Goal: Task Accomplishment & Management: Use online tool/utility

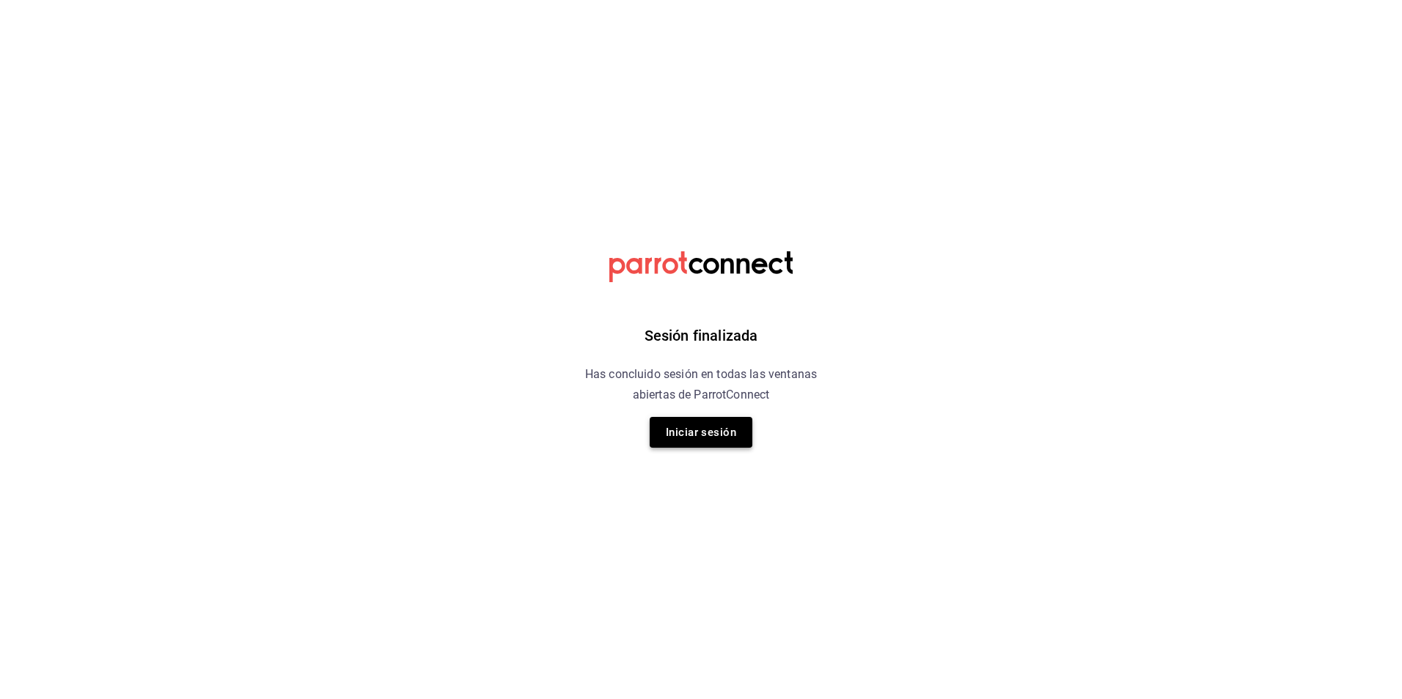
click at [706, 434] on button "Iniciar sesión" at bounding box center [700, 432] width 103 height 31
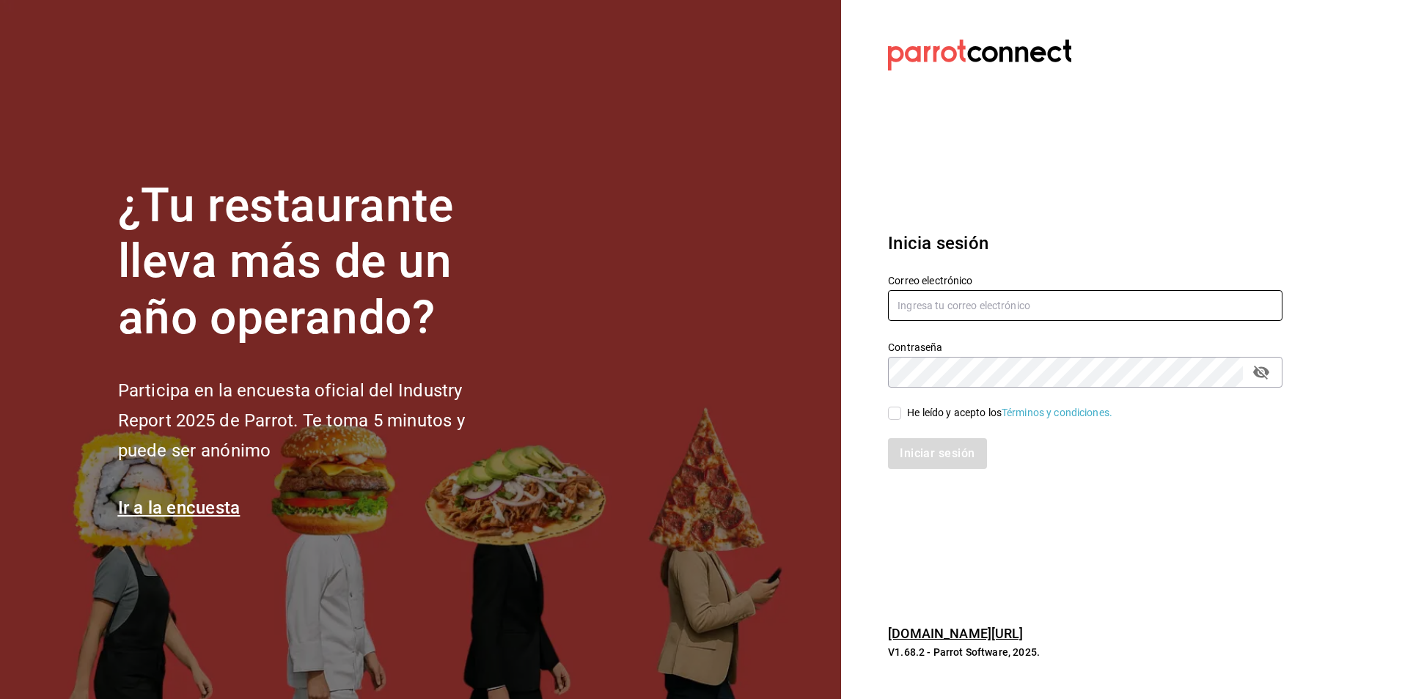
type input "[EMAIL_ADDRESS][PERSON_NAME][DOMAIN_NAME]"
click at [896, 422] on div "Iniciar sesión" at bounding box center [1076, 445] width 412 height 48
click at [895, 421] on div "Iniciar sesión" at bounding box center [1076, 445] width 412 height 48
click at [899, 415] on input "He leído y acepto los Términos y condiciones." at bounding box center [894, 413] width 13 height 13
checkbox input "true"
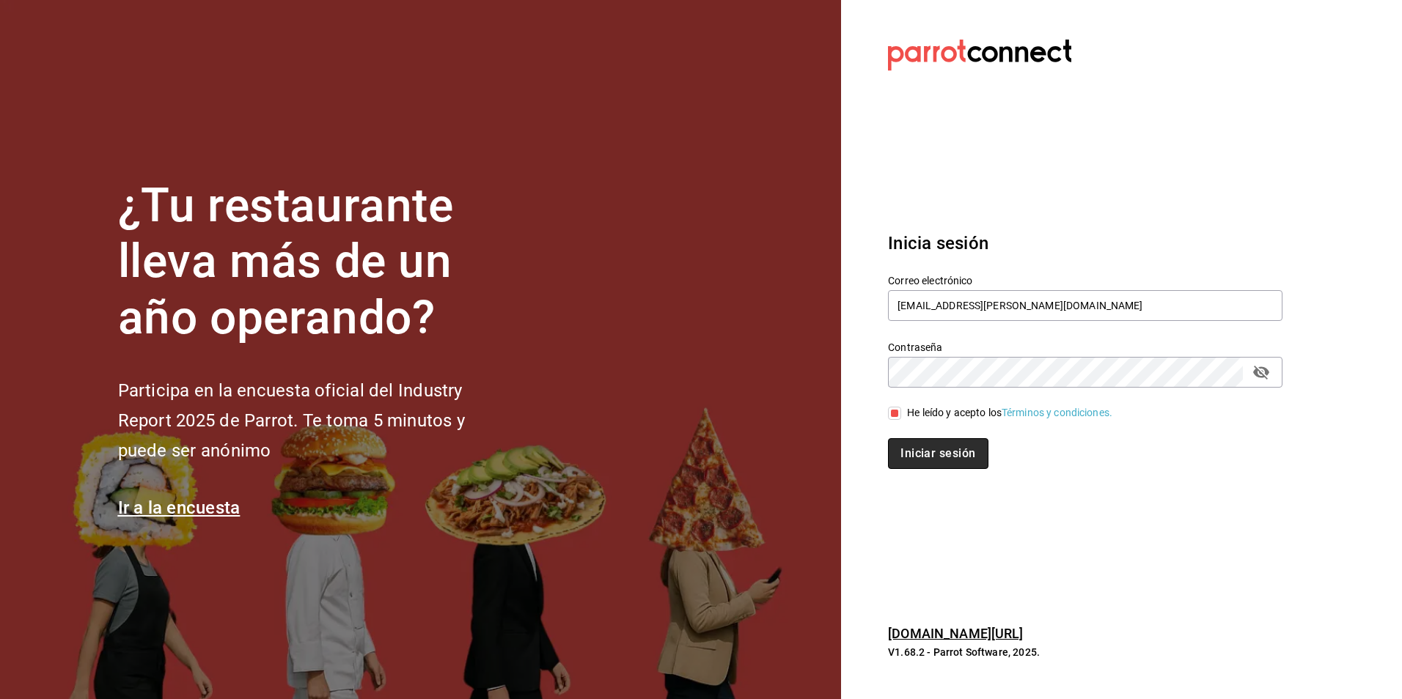
click at [917, 444] on button "Iniciar sesión" at bounding box center [938, 453] width 100 height 31
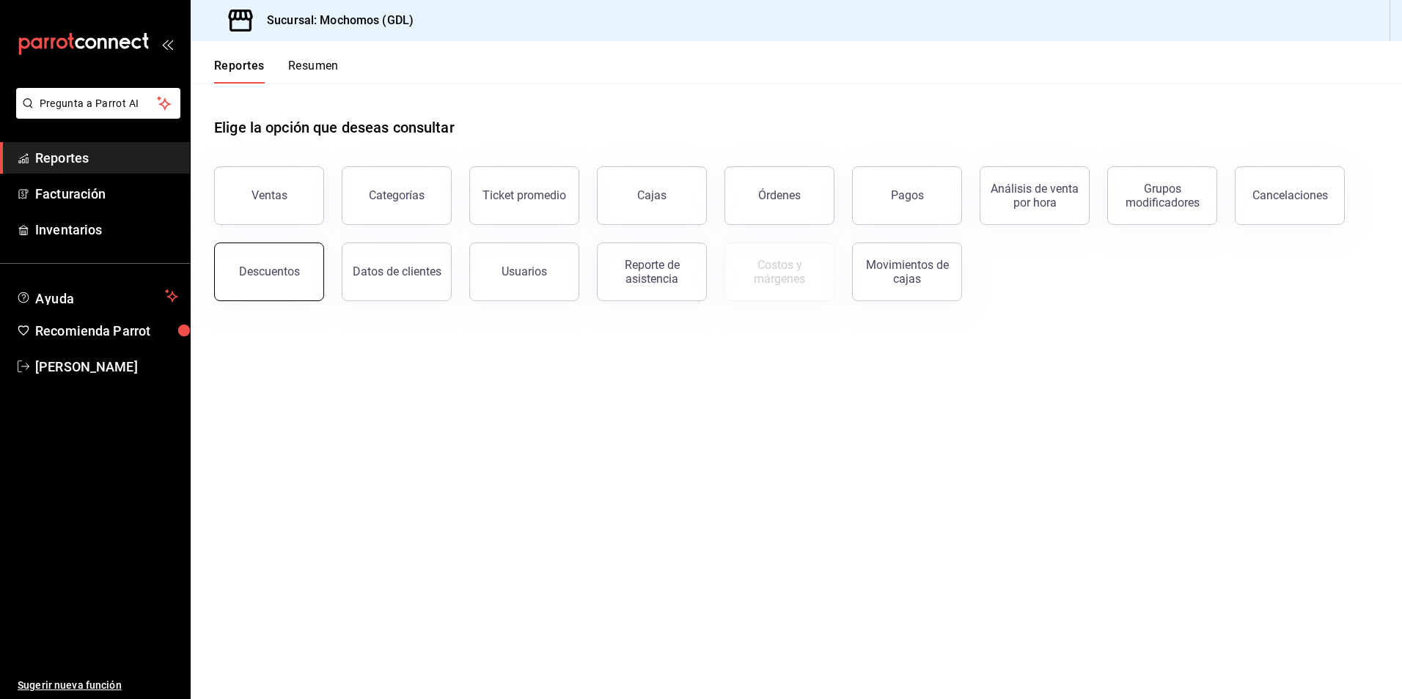
click at [272, 270] on div "Descuentos" at bounding box center [269, 272] width 61 height 14
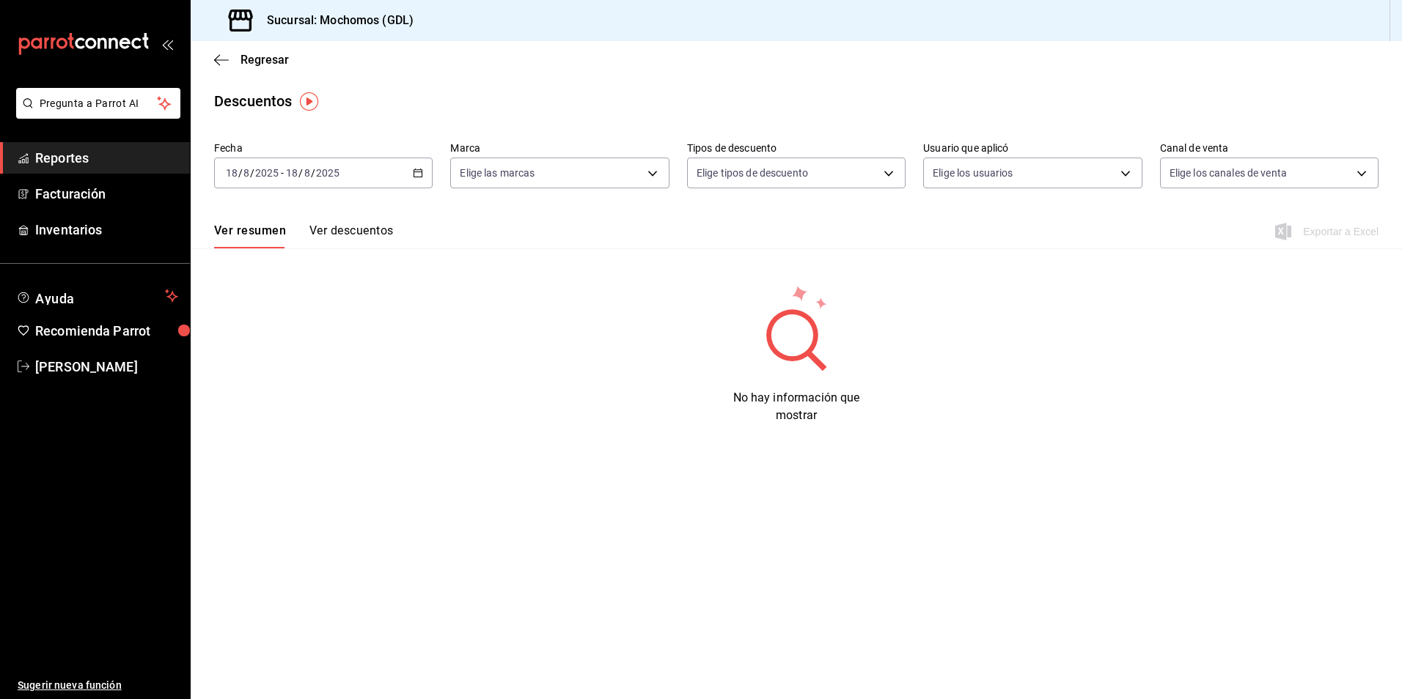
click at [413, 179] on div "2025-08-18 18 / 8 / 2025 - 2025-08-18 18 / 8 / 2025" at bounding box center [323, 173] width 218 height 31
click at [298, 374] on li "Rango de fechas" at bounding box center [283, 382] width 137 height 33
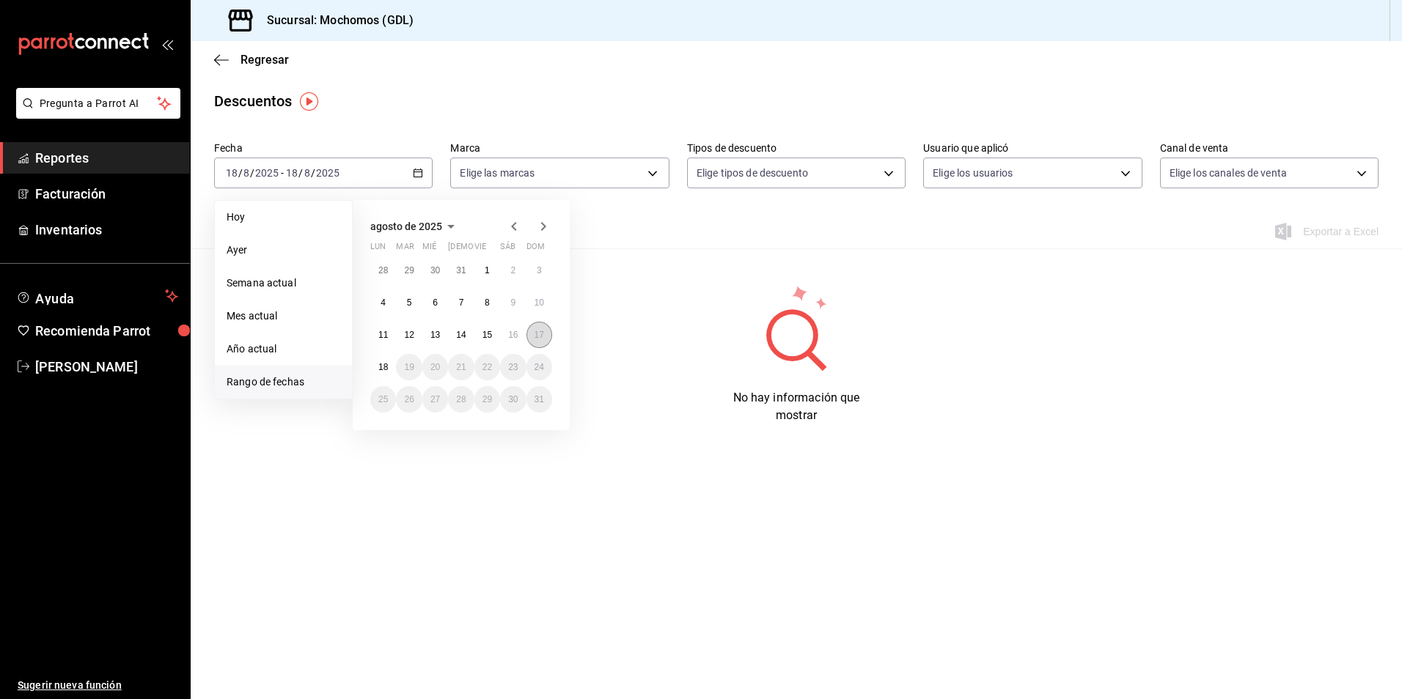
click at [535, 338] on button "17" at bounding box center [539, 335] width 26 height 26
click at [376, 372] on button "18" at bounding box center [383, 367] width 26 height 26
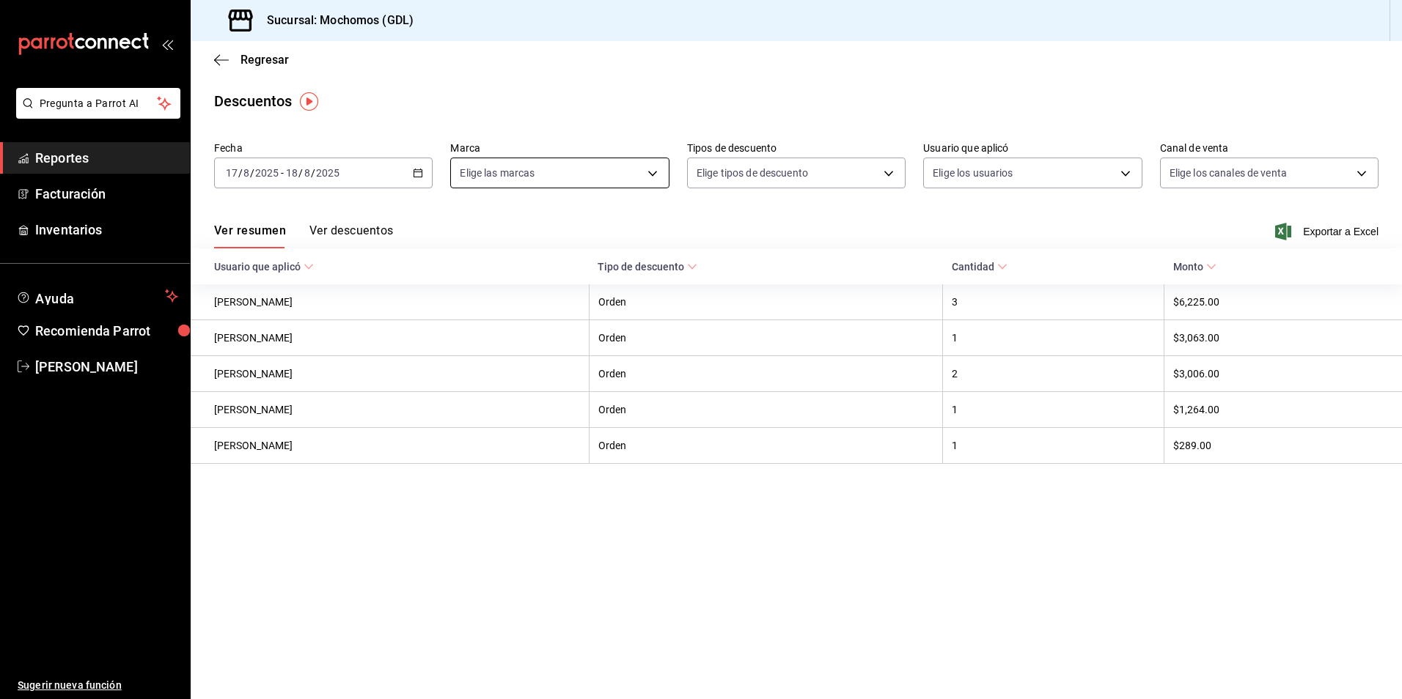
click at [544, 183] on body "Pregunta a Parrot AI Reportes Facturación Inventarios Ayuda Recomienda Parrot A…" at bounding box center [701, 349] width 1402 height 699
click at [465, 315] on input "checkbox" at bounding box center [466, 312] width 13 height 13
checkbox input "true"
type input "9cac9703-0c5a-4d8b-addd-5b6b571d65b9"
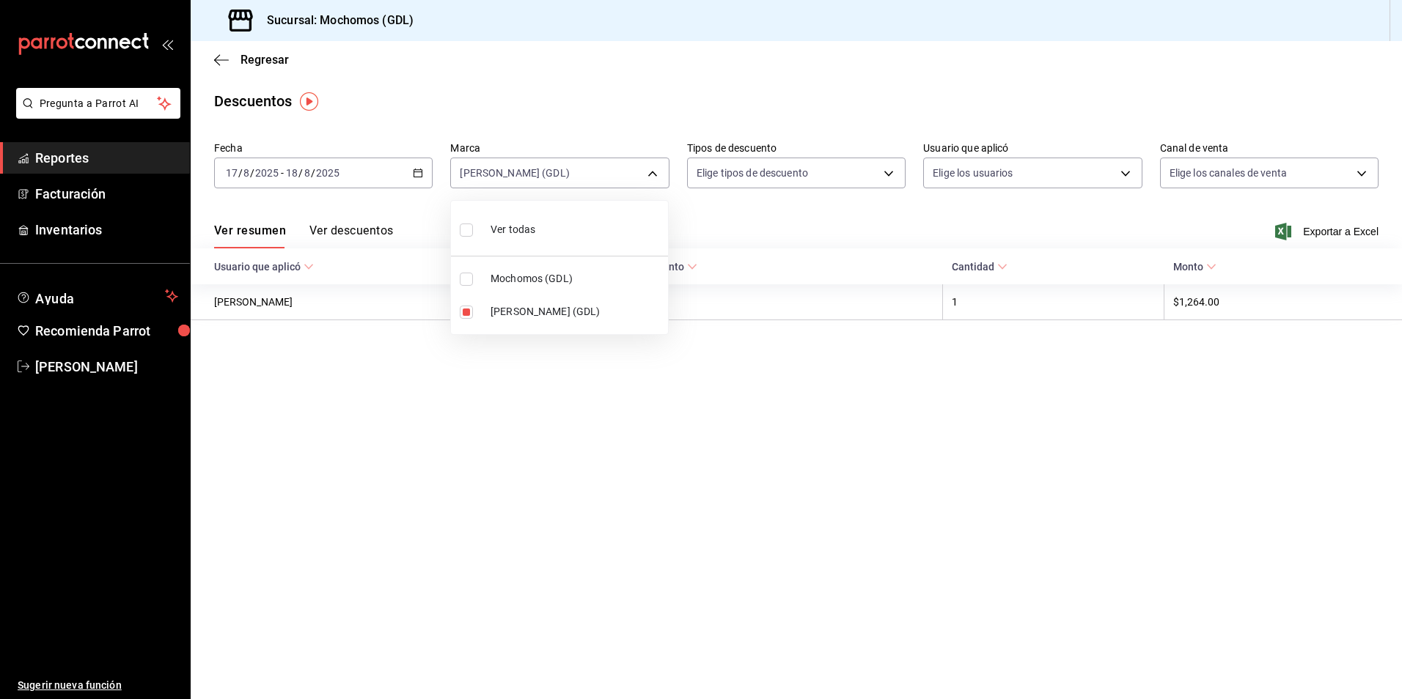
click at [754, 226] on div at bounding box center [701, 349] width 1402 height 699
